Goal: Information Seeking & Learning: Check status

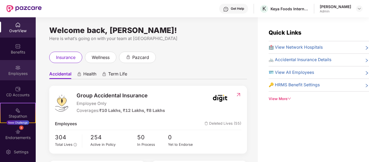
click at [15, 72] on div "Employees" at bounding box center [18, 73] width 36 height 5
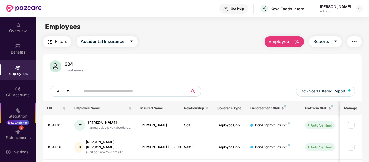
click at [98, 89] on input "text" at bounding box center [132, 91] width 97 height 8
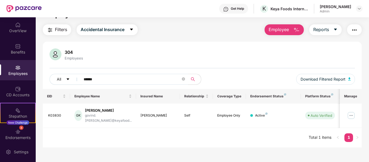
scroll to position [17, 0]
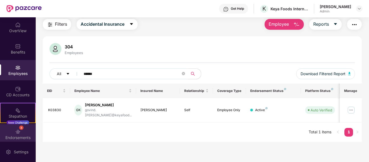
type input "******"
click at [9, 137] on div "Endorsements" at bounding box center [18, 137] width 36 height 5
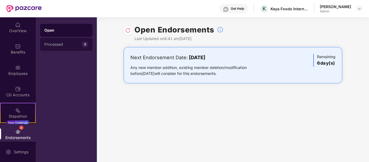
click at [61, 44] on div "Processed" at bounding box center [62, 44] width 37 height 4
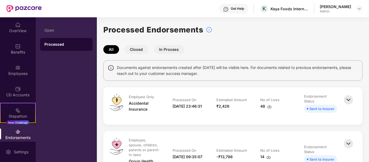
click at [347, 100] on img at bounding box center [348, 100] width 12 height 12
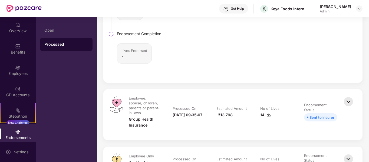
scroll to position [216, 0]
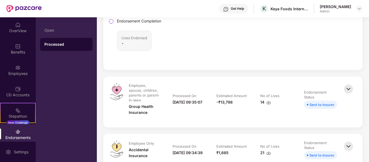
click at [346, 91] on img at bounding box center [348, 89] width 12 height 12
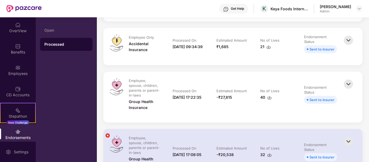
scroll to position [541, 0]
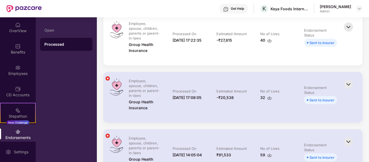
click at [347, 78] on img at bounding box center [348, 84] width 12 height 12
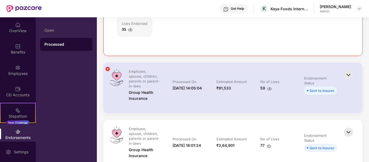
scroll to position [784, 0]
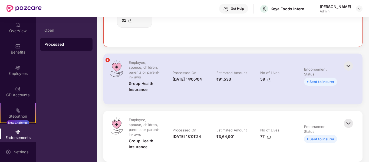
click at [346, 60] on img at bounding box center [348, 66] width 12 height 12
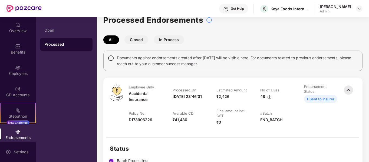
scroll to position [0, 0]
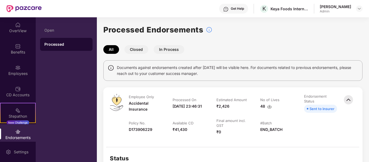
click at [138, 46] on button "Closed" at bounding box center [136, 49] width 24 height 9
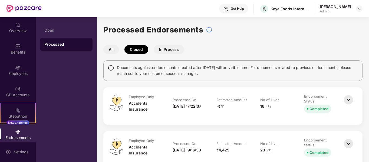
click at [161, 48] on button "In Process" at bounding box center [169, 49] width 31 height 9
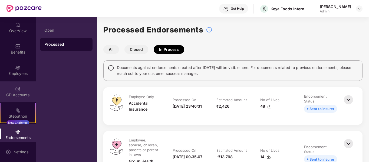
click at [12, 94] on div "CD Accounts" at bounding box center [18, 94] width 36 height 5
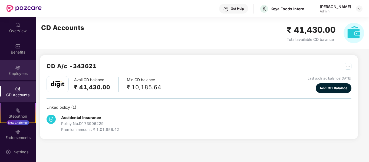
click at [12, 68] on div "Employees" at bounding box center [18, 70] width 36 height 20
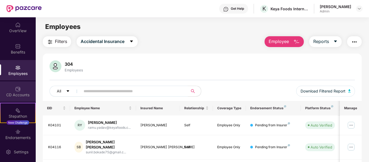
click at [15, 84] on div "CD Accounts" at bounding box center [18, 91] width 36 height 20
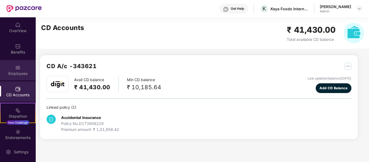
click at [9, 68] on div "Employees" at bounding box center [18, 70] width 36 height 20
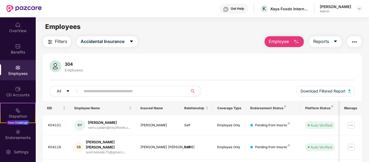
click at [239, 9] on div "Get Help" at bounding box center [237, 8] width 13 height 4
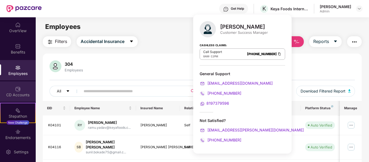
click at [12, 89] on div "CD Accounts" at bounding box center [18, 91] width 36 height 20
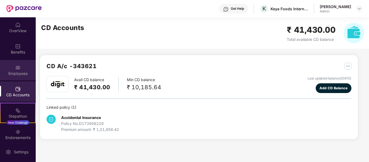
click at [24, 75] on div "Employees" at bounding box center [18, 73] width 36 height 5
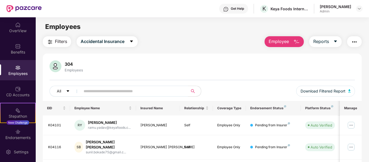
click at [121, 92] on input "text" at bounding box center [132, 91] width 97 height 8
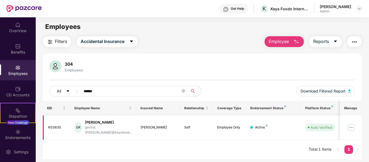
type input "******"
click at [61, 125] on div "K03830" at bounding box center [57, 127] width 18 height 5
click at [53, 127] on div "K03830" at bounding box center [57, 127] width 18 height 5
click at [176, 122] on td "[PERSON_NAME]" at bounding box center [158, 127] width 44 height 24
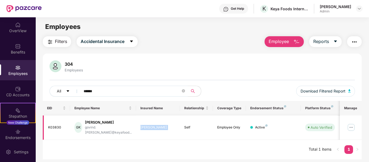
click at [176, 122] on td "[PERSON_NAME]" at bounding box center [158, 127] width 44 height 24
click at [102, 91] on input "******" at bounding box center [132, 91] width 97 height 8
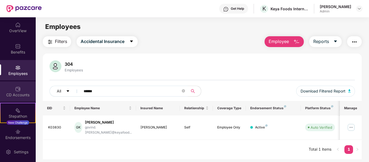
click at [5, 91] on div "CD Accounts" at bounding box center [18, 91] width 36 height 20
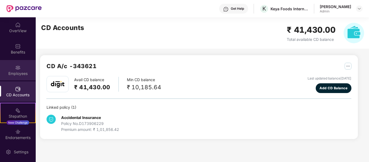
click at [22, 69] on div "Employees" at bounding box center [18, 70] width 36 height 20
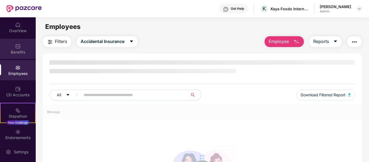
click at [18, 47] on img at bounding box center [17, 46] width 5 height 5
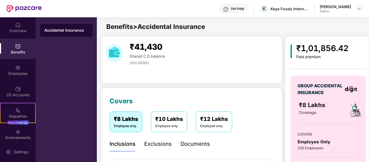
scroll to position [48, 0]
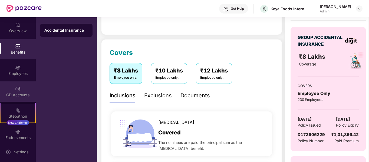
click at [15, 92] on div "CD Accounts" at bounding box center [18, 91] width 36 height 20
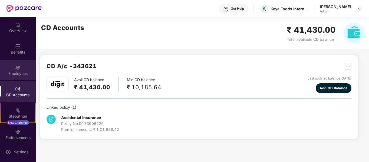
click at [9, 67] on div "Employees" at bounding box center [18, 70] width 36 height 20
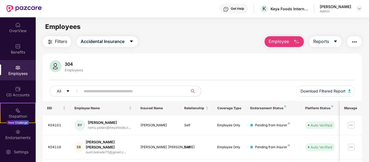
click at [136, 92] on input "text" at bounding box center [132, 91] width 97 height 8
click at [129, 41] on button "Accidental Insurance" at bounding box center [107, 41] width 61 height 11
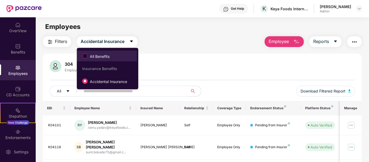
click at [92, 59] on span "All Benefits" at bounding box center [100, 57] width 24 height 6
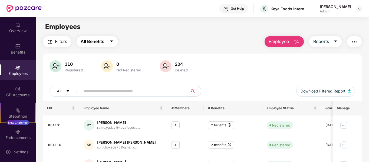
click at [109, 41] on button "All Benefits" at bounding box center [97, 41] width 41 height 11
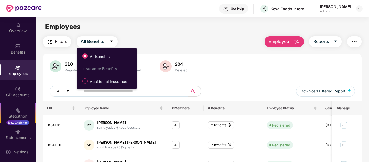
click at [155, 89] on input "text" at bounding box center [132, 91] width 97 height 8
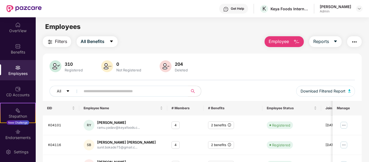
click at [155, 89] on input "text" at bounding box center [132, 91] width 97 height 8
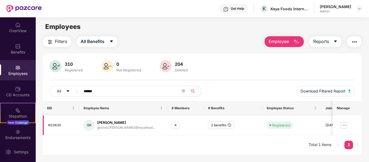
type input "******"
click at [343, 126] on img at bounding box center [343, 125] width 9 height 9
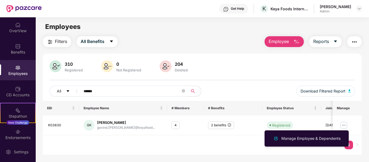
click at [215, 135] on div "EID Employee Name # Members # Benefits Employee Status Joining Date Manage K038…" at bounding box center [202, 128] width 319 height 54
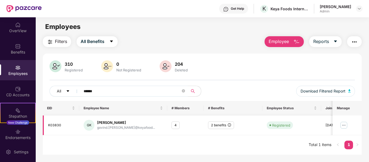
click at [152, 126] on div "[PERSON_NAME] [PERSON_NAME] govind.[PERSON_NAME]@keyafood..." at bounding box center [123, 125] width 79 height 11
click at [304, 123] on div "Registered" at bounding box center [292, 125] width 50 height 8
click at [246, 133] on td "2 benefits" at bounding box center [233, 125] width 59 height 20
click at [305, 122] on div "Registered" at bounding box center [292, 125] width 50 height 8
